Goal: Navigation & Orientation: Find specific page/section

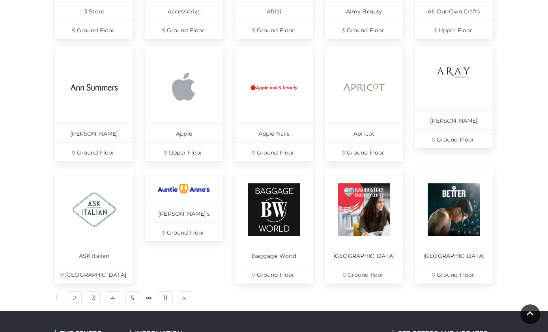
scroll to position [464, 0]
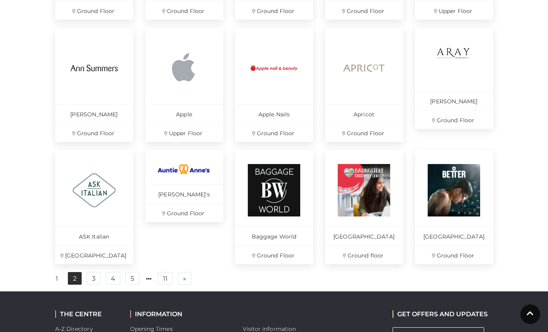
click at [77, 285] on link "2" at bounding box center [75, 278] width 14 height 13
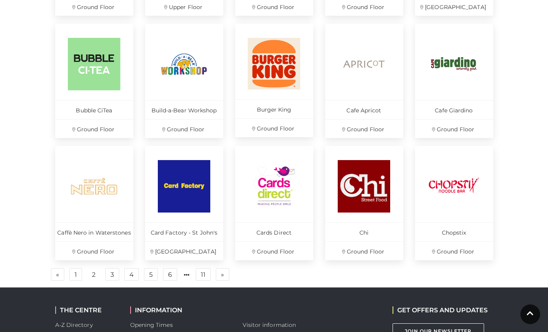
scroll to position [478, 0]
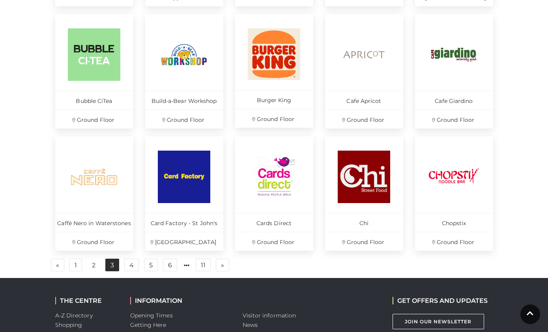
click at [107, 268] on link "3" at bounding box center [112, 265] width 14 height 13
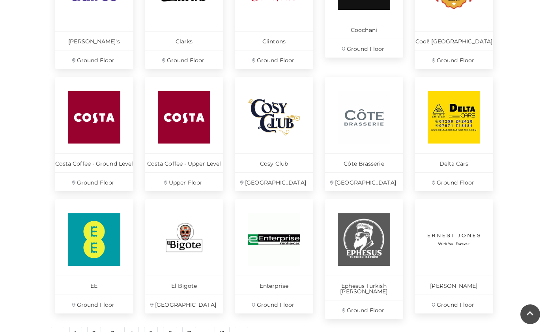
scroll to position [445, 0]
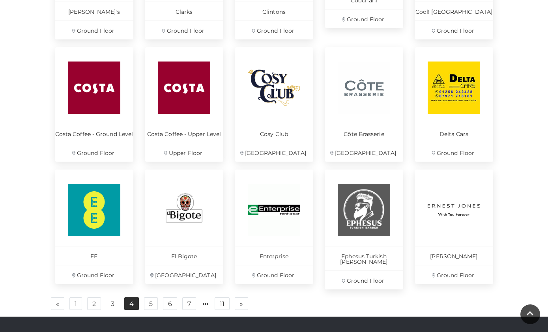
click at [128, 298] on link "4" at bounding box center [131, 304] width 15 height 13
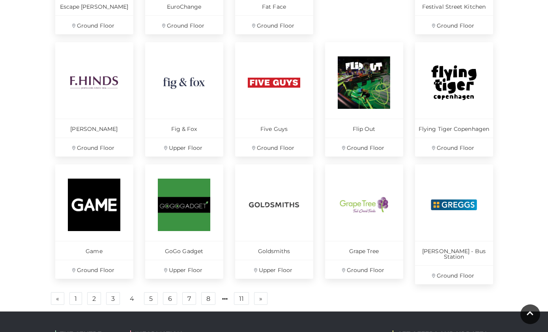
scroll to position [452, 0]
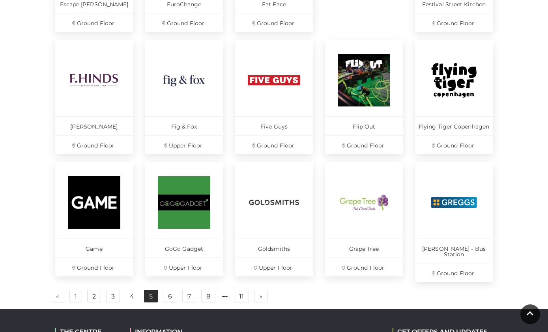
click at [149, 292] on link "5" at bounding box center [151, 296] width 14 height 13
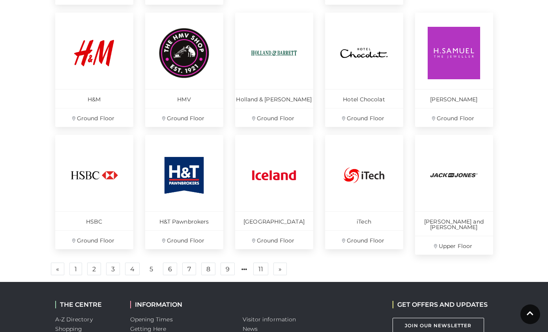
scroll to position [480, 0]
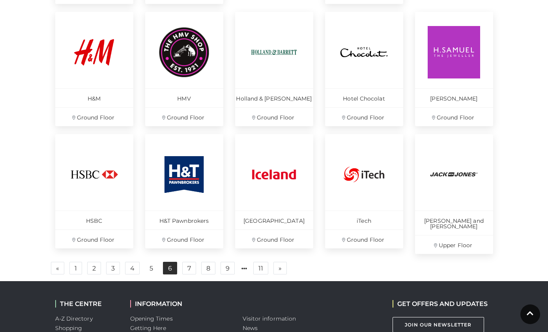
click at [172, 263] on link "6" at bounding box center [170, 268] width 14 height 13
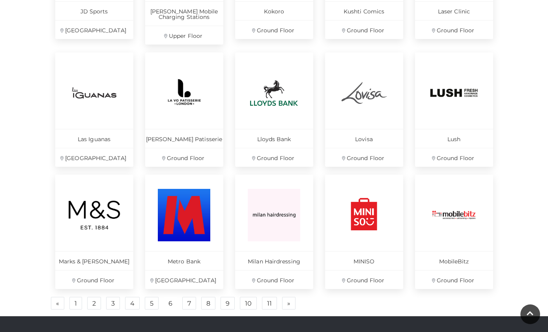
scroll to position [460, 0]
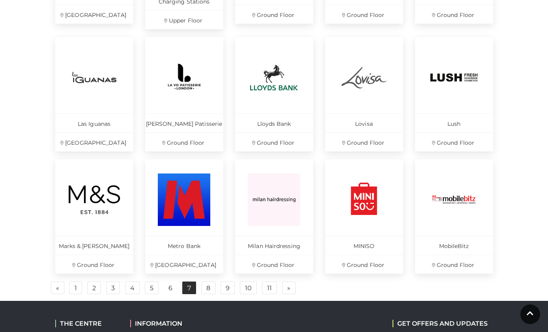
click at [189, 292] on link "7" at bounding box center [189, 288] width 14 height 13
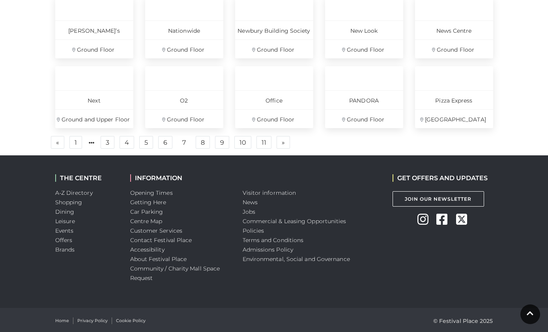
scroll to position [500, 0]
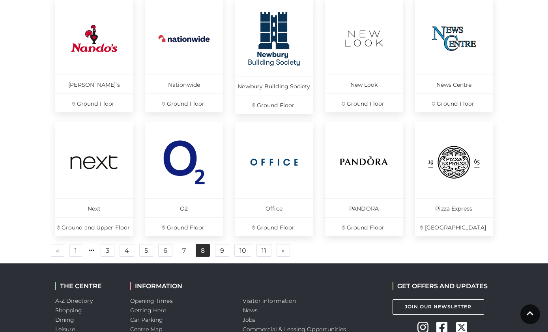
click at [200, 250] on link "8" at bounding box center [203, 250] width 14 height 13
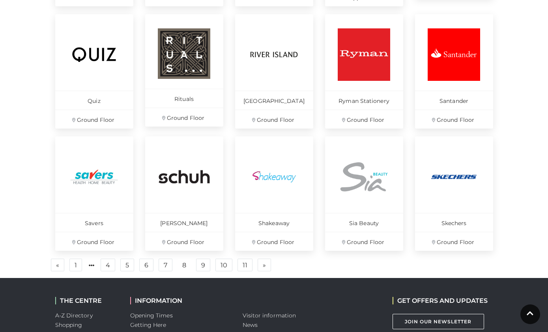
scroll to position [491, 0]
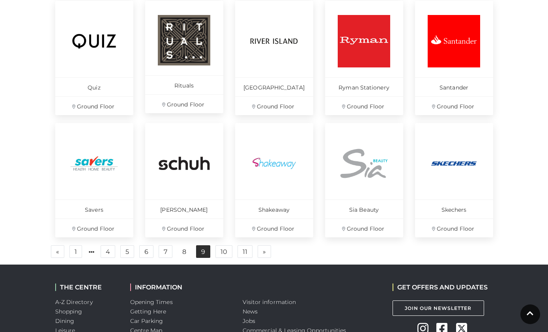
click at [204, 253] on link "9" at bounding box center [203, 251] width 14 height 13
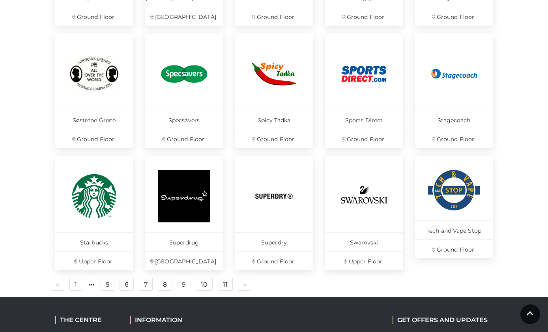
scroll to position [459, 0]
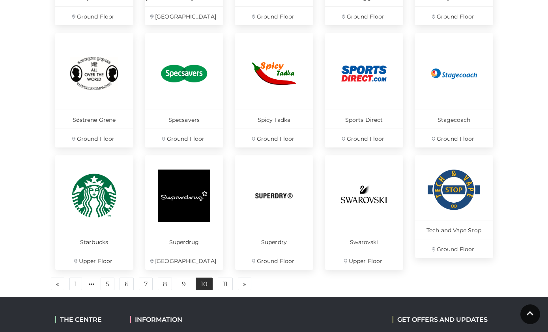
click at [204, 285] on link "10" at bounding box center [204, 284] width 17 height 13
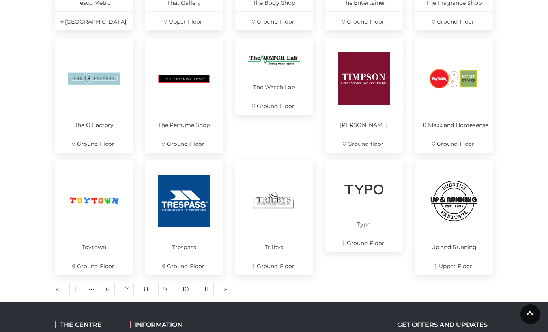
scroll to position [482, 0]
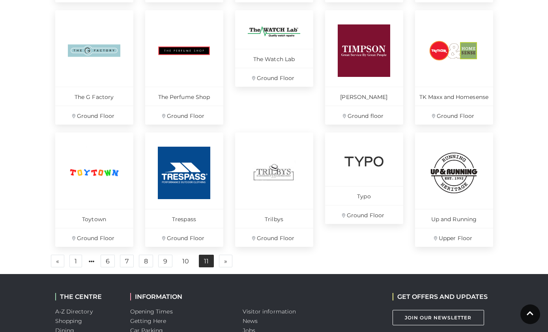
click at [204, 263] on link "11" at bounding box center [206, 261] width 15 height 13
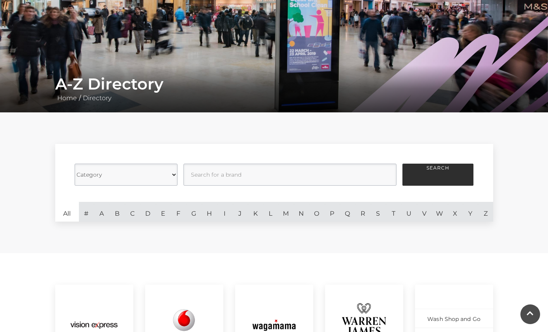
scroll to position [10, 0]
